Goal: Task Accomplishment & Management: Manage account settings

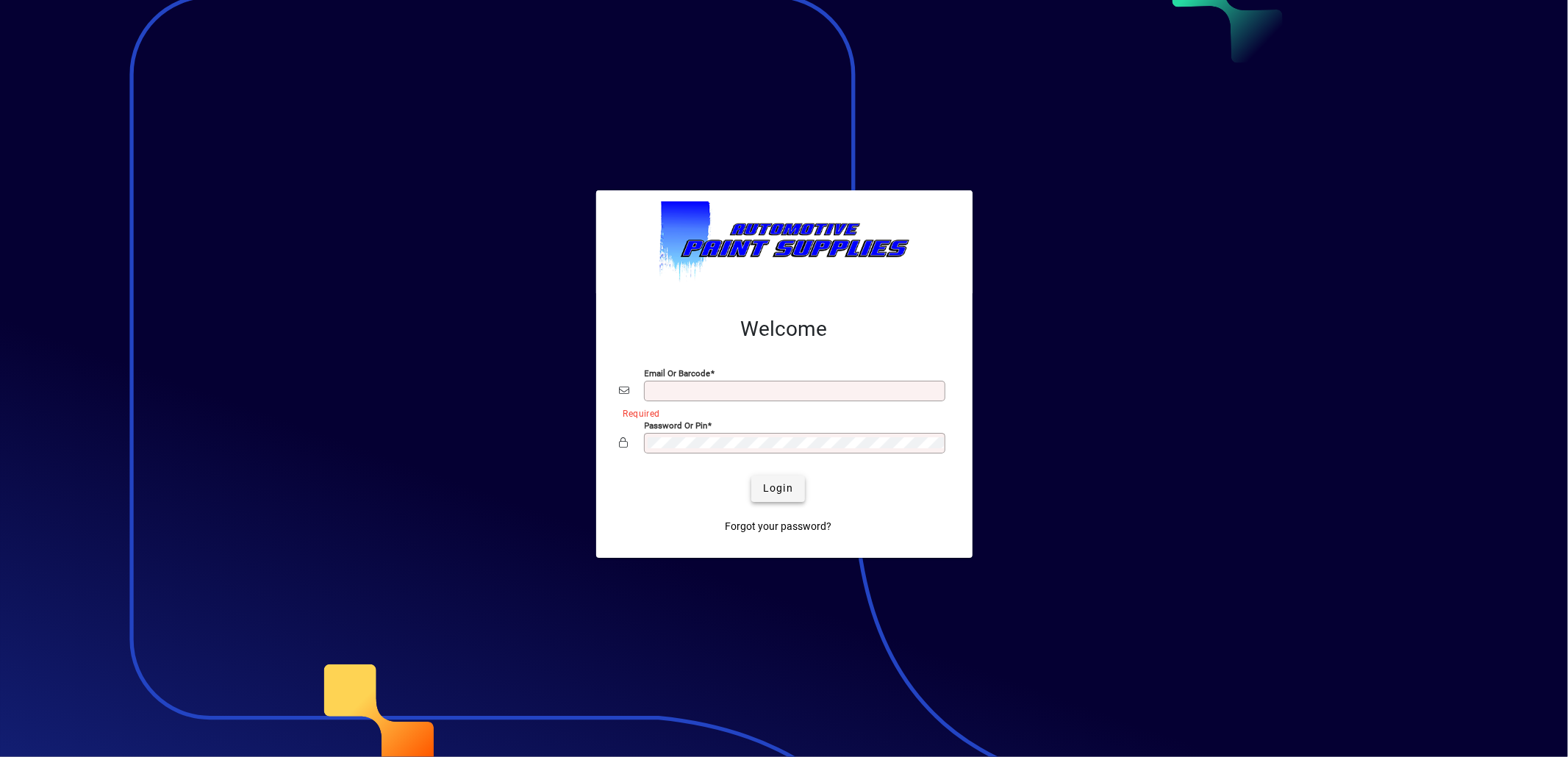
type input "**********"
click at [761, 489] on span "submit" at bounding box center [778, 488] width 54 height 35
